Goal: Information Seeking & Learning: Learn about a topic

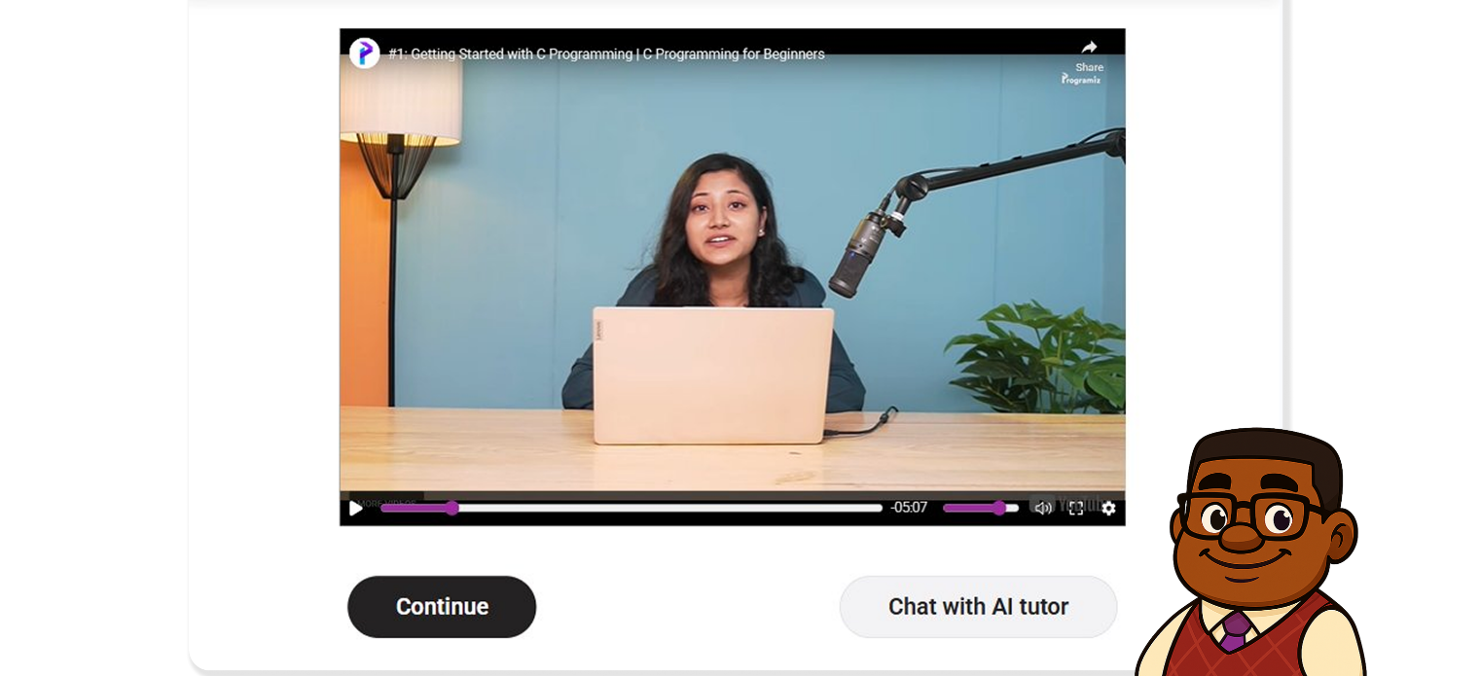
scroll to position [623, 0]
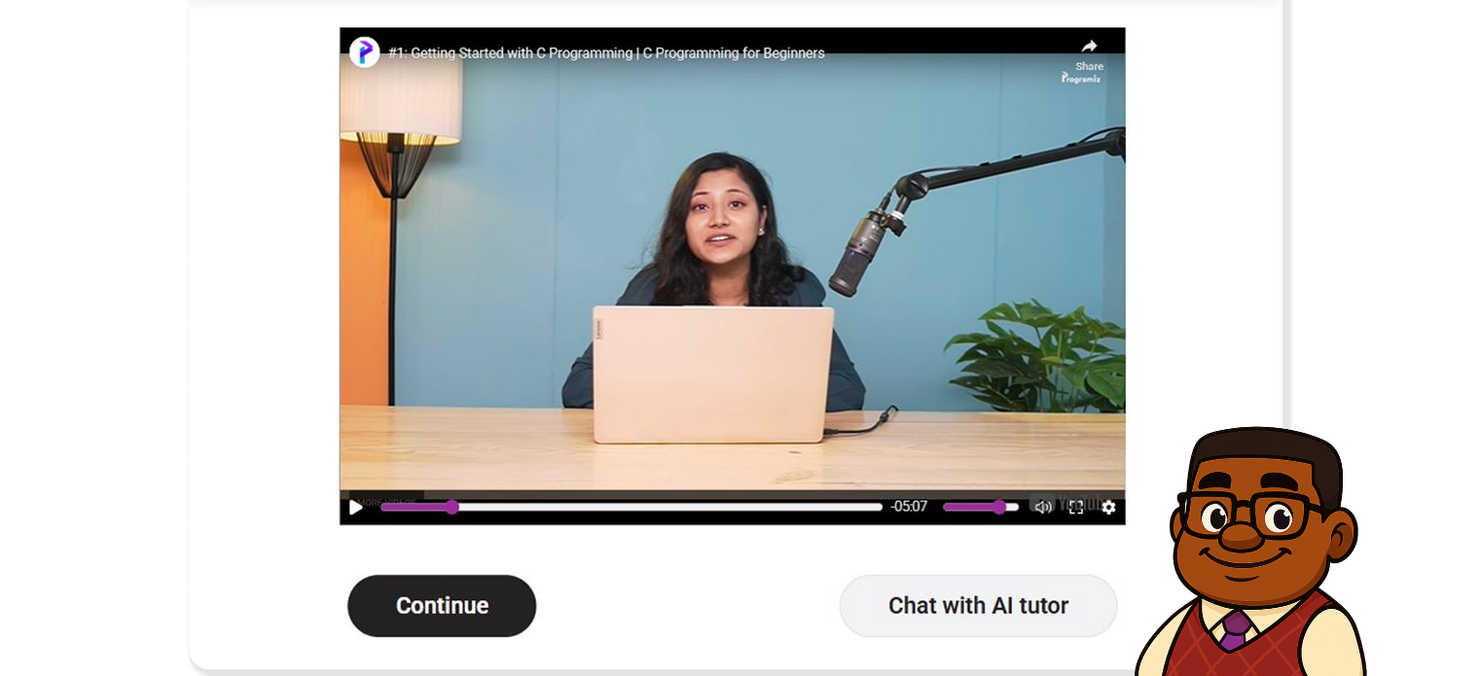
click at [355, 567] on img at bounding box center [740, 291] width 1111 height 783
click at [578, 218] on img at bounding box center [740, 291] width 1111 height 783
click at [666, 266] on img at bounding box center [740, 291] width 1111 height 783
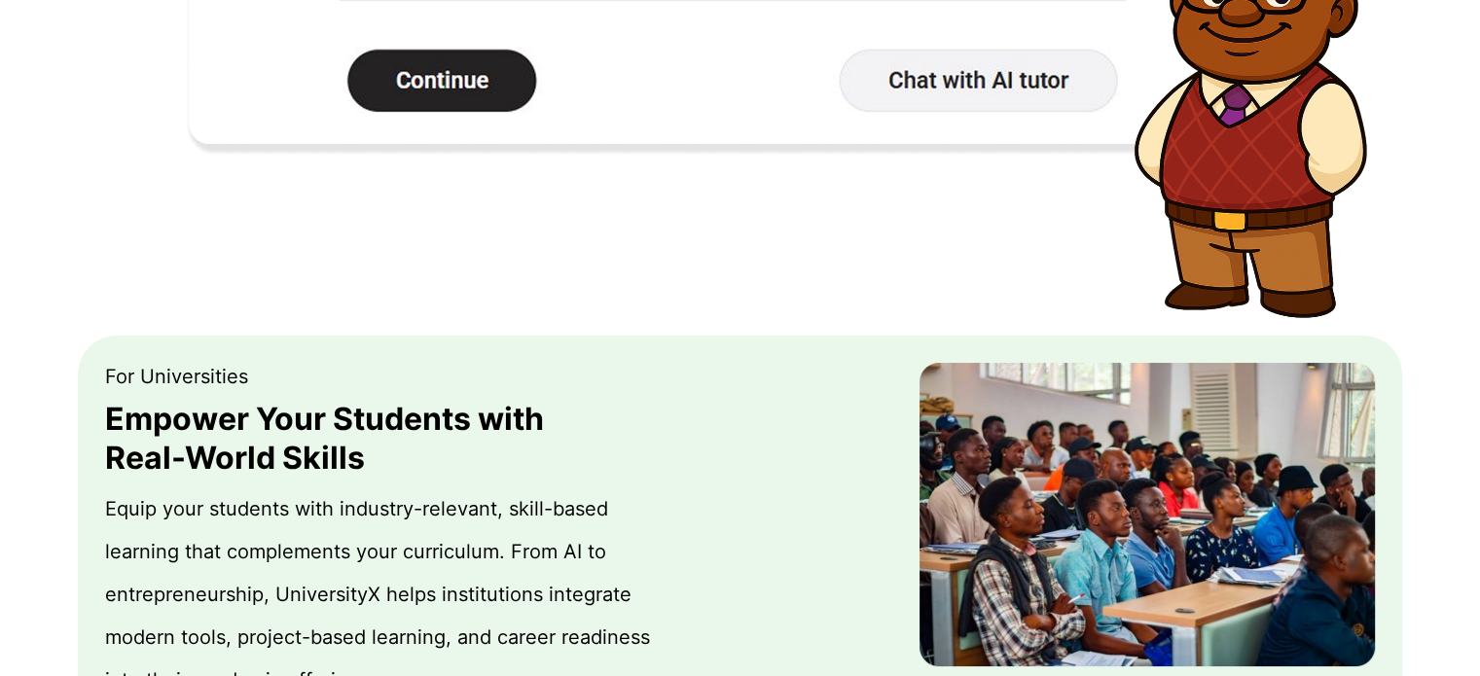
scroll to position [1149, 0]
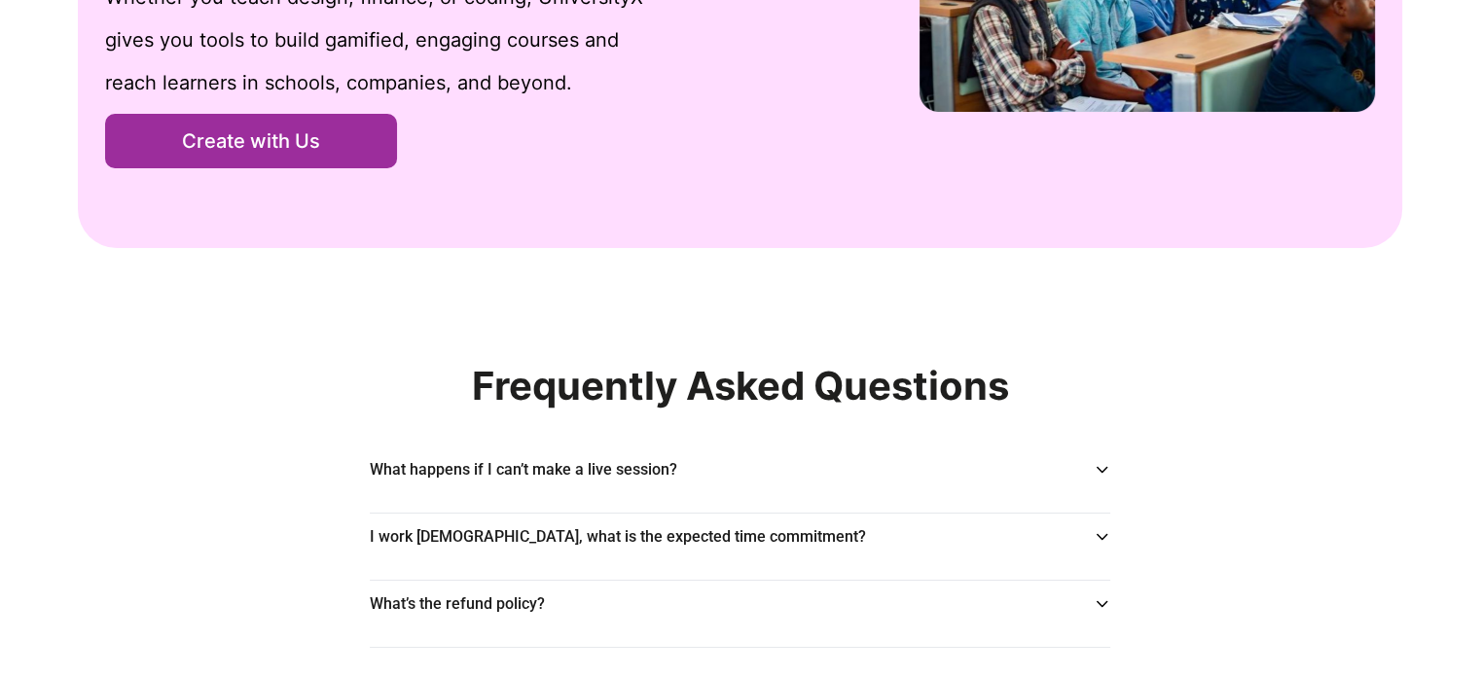
scroll to position [2926, 0]
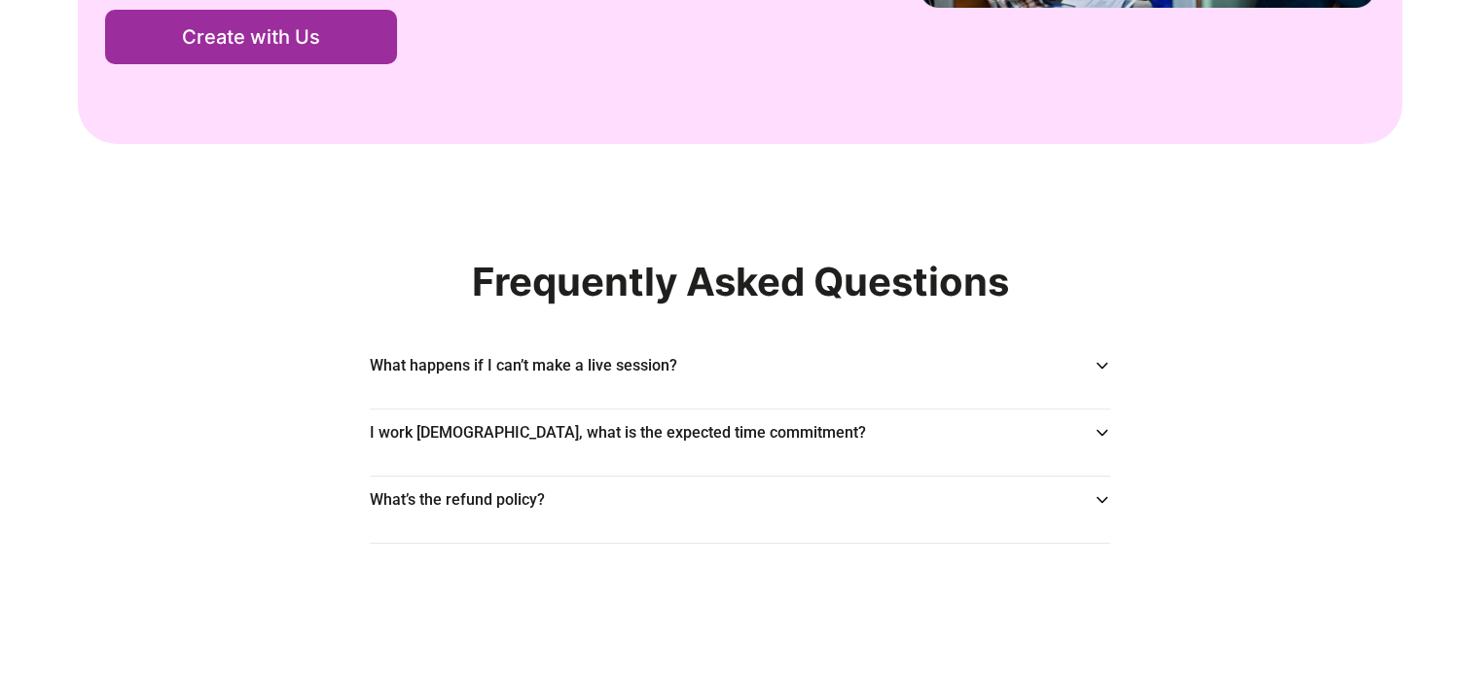
click at [1104, 363] on icon at bounding box center [1102, 366] width 17 height 16
click at [1100, 431] on icon at bounding box center [1102, 433] width 17 height 16
click at [1102, 491] on div "What’s the refund policy?" at bounding box center [740, 500] width 741 height 23
click at [1101, 505] on icon at bounding box center [1102, 500] width 17 height 16
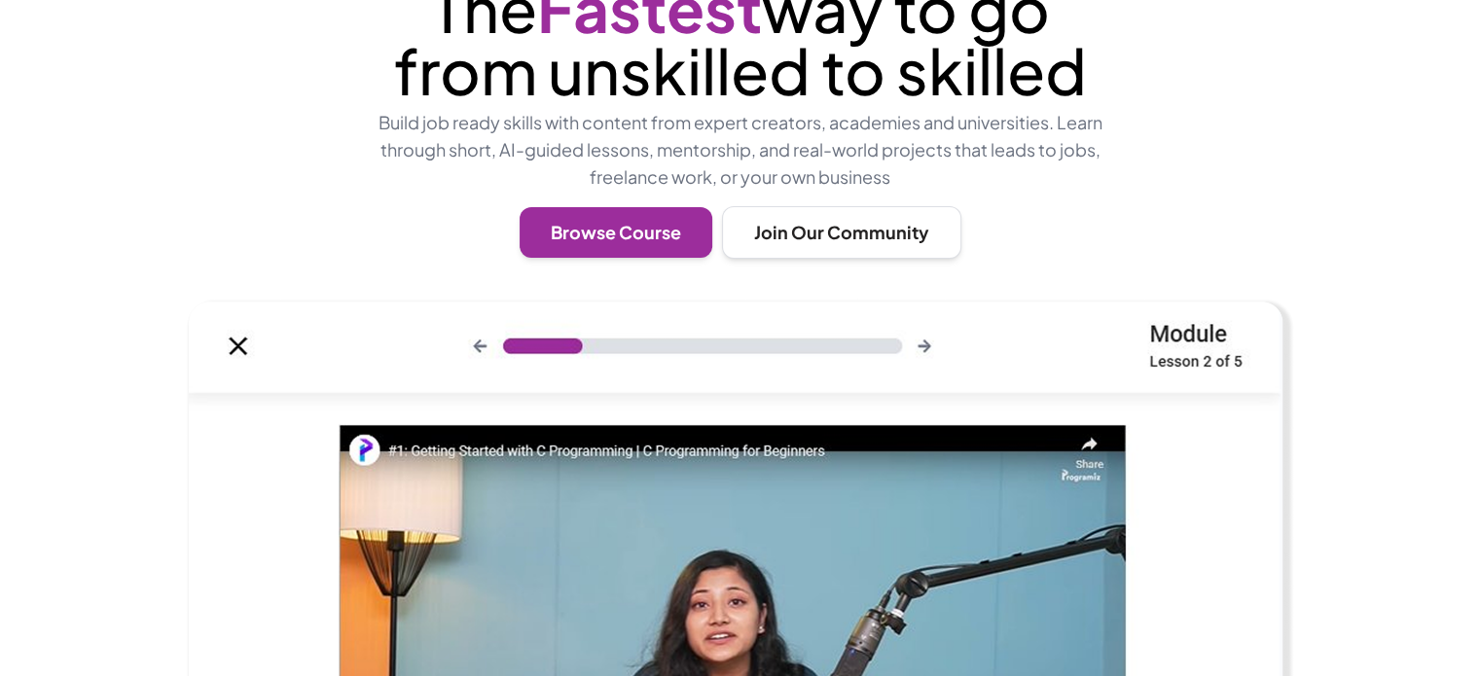
scroll to position [0, 0]
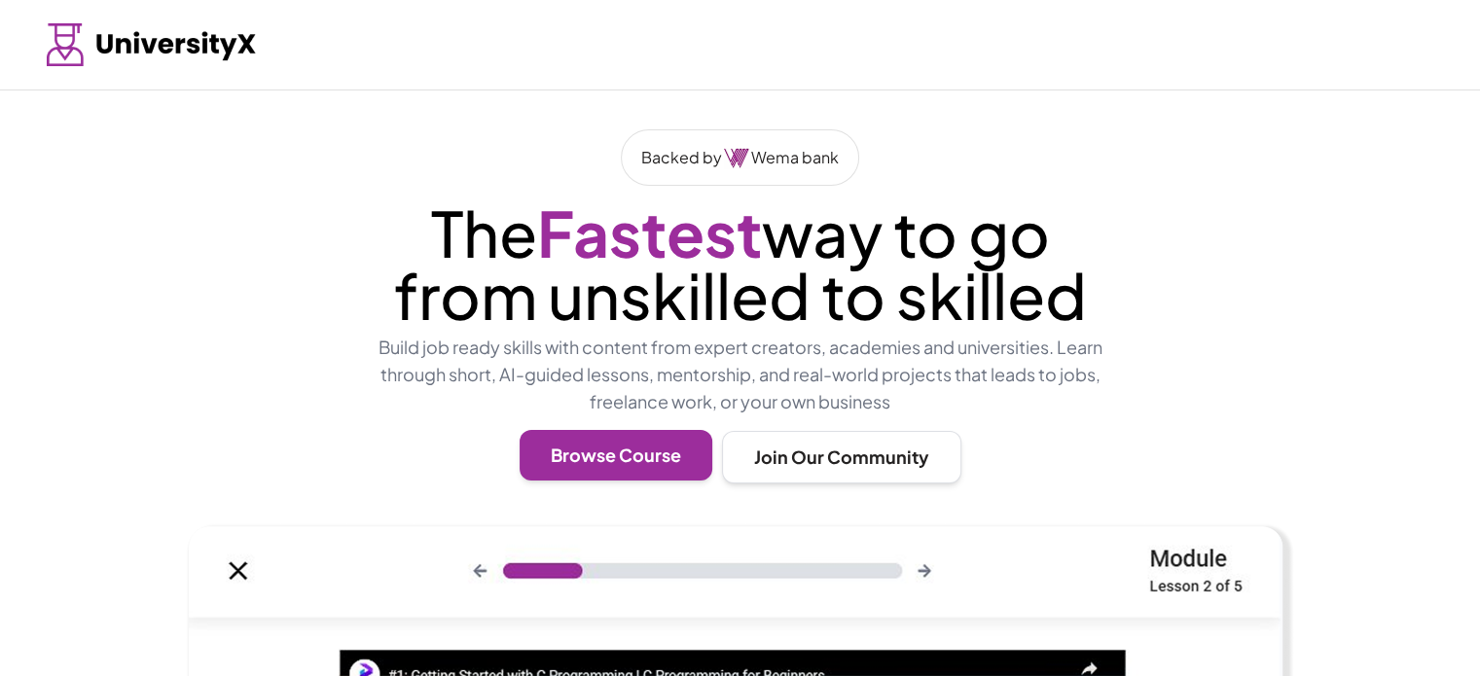
click at [627, 481] on button "Browse Course" at bounding box center [616, 455] width 193 height 51
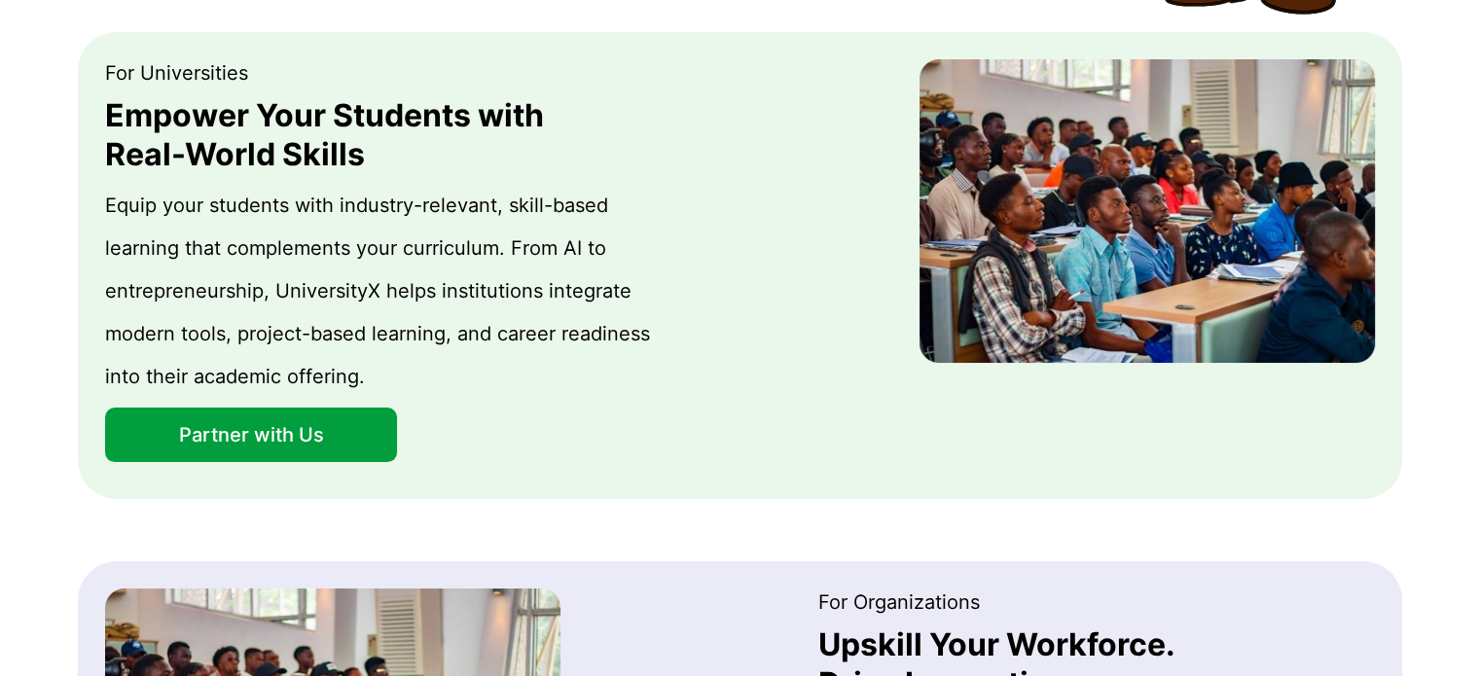
scroll to position [1452, 0]
click at [339, 462] on button "Partner with Us" at bounding box center [251, 435] width 292 height 55
click at [312, 462] on button "Partner with Us" at bounding box center [251, 435] width 292 height 55
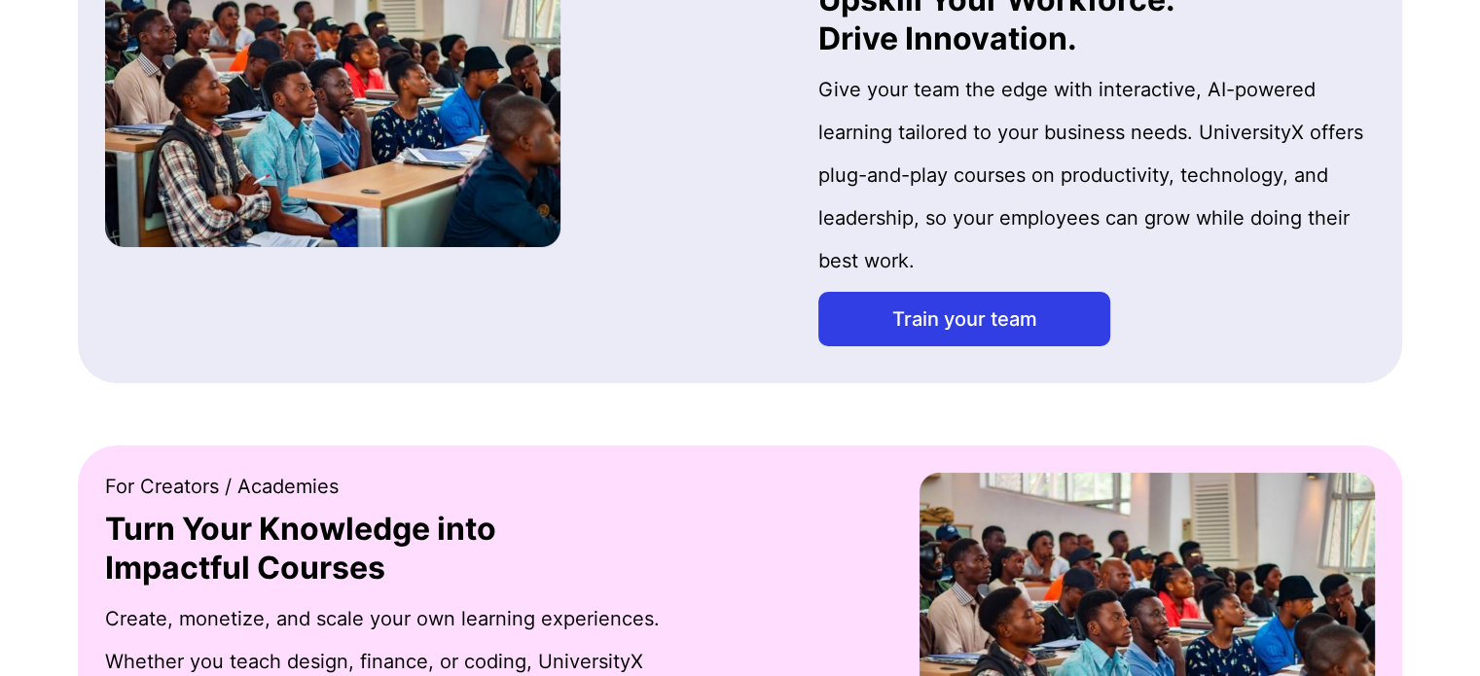
scroll to position [2098, 0]
click at [876, 346] on button "Train your team" at bounding box center [965, 318] width 292 height 55
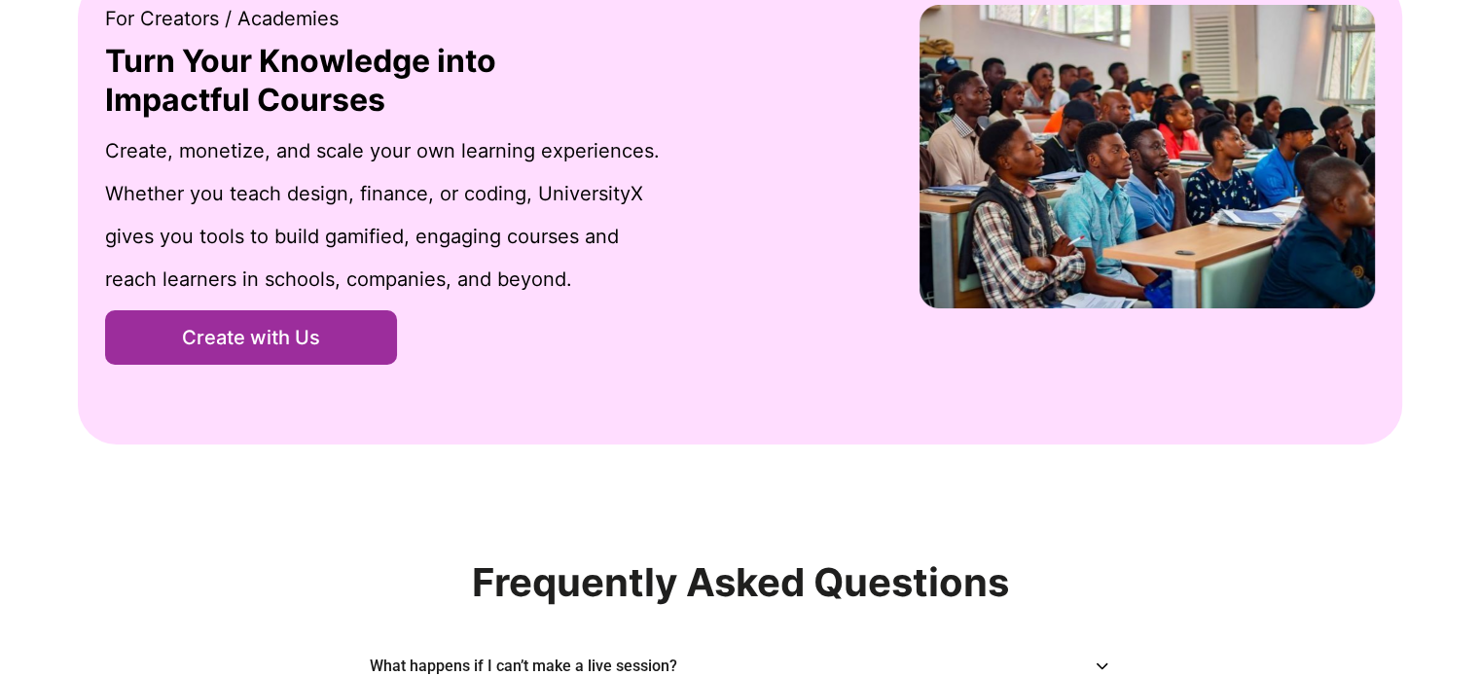
scroll to position [2566, 0]
click at [292, 365] on button "Create with Us" at bounding box center [251, 337] width 292 height 55
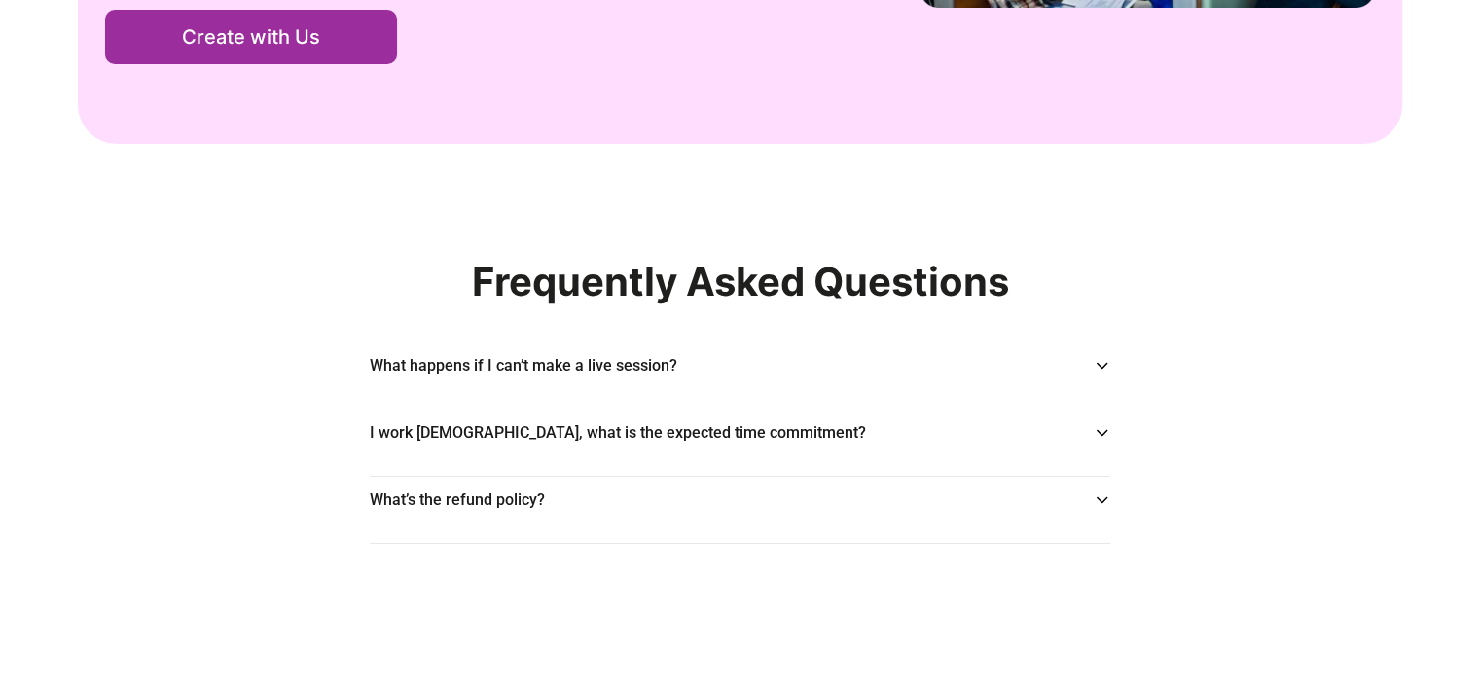
scroll to position [2926, 0]
click at [292, 399] on div "Frequently Asked Questions What happens if I can’t make a live session? I work …" at bounding box center [740, 402] width 1480 height 283
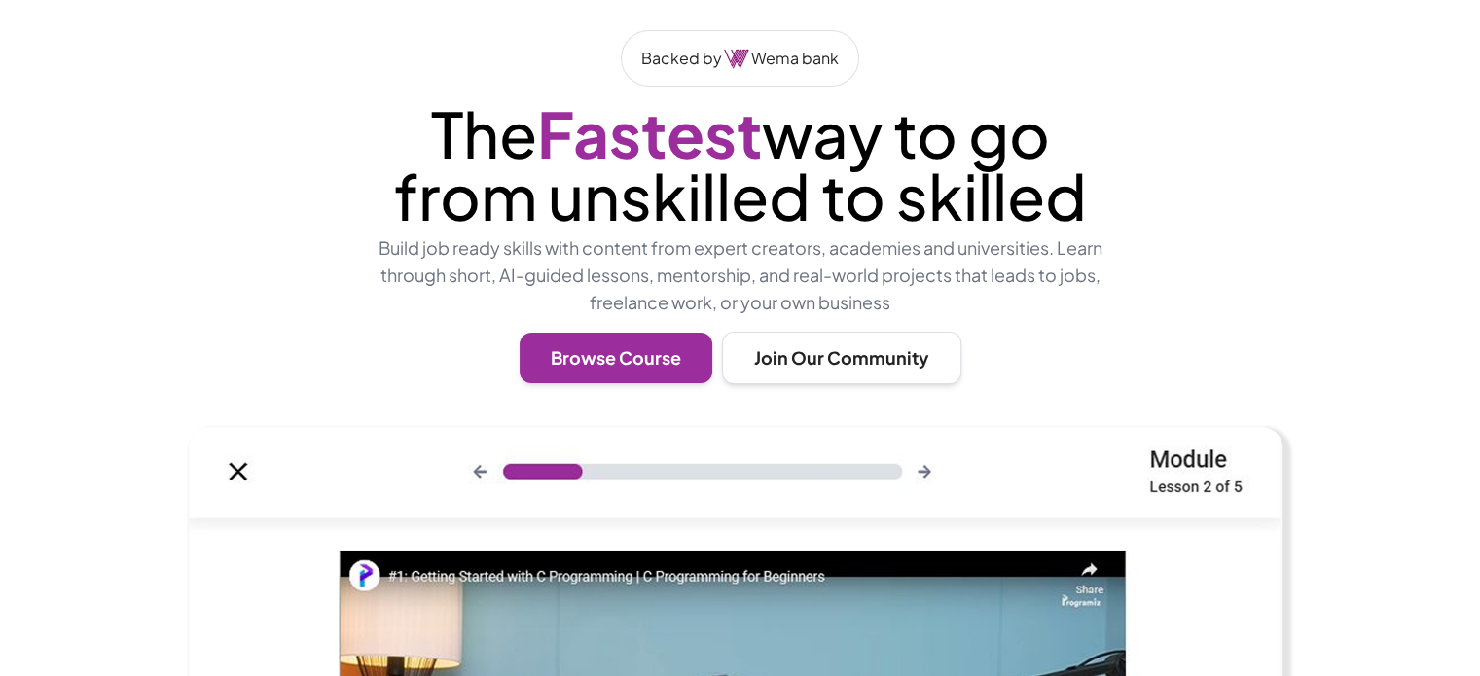
scroll to position [0, 0]
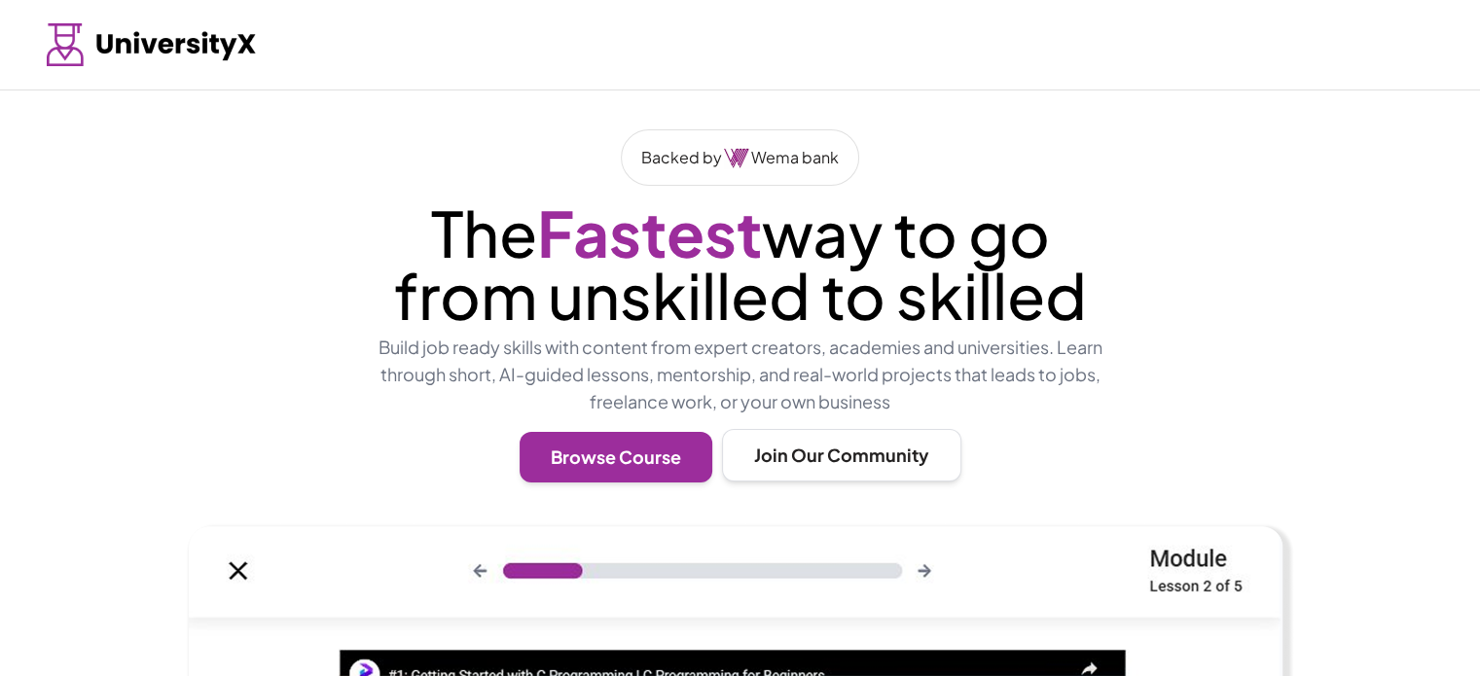
click at [778, 482] on button "Join Our Community" at bounding box center [841, 455] width 239 height 53
